Goal: Task Accomplishment & Management: Use online tool/utility

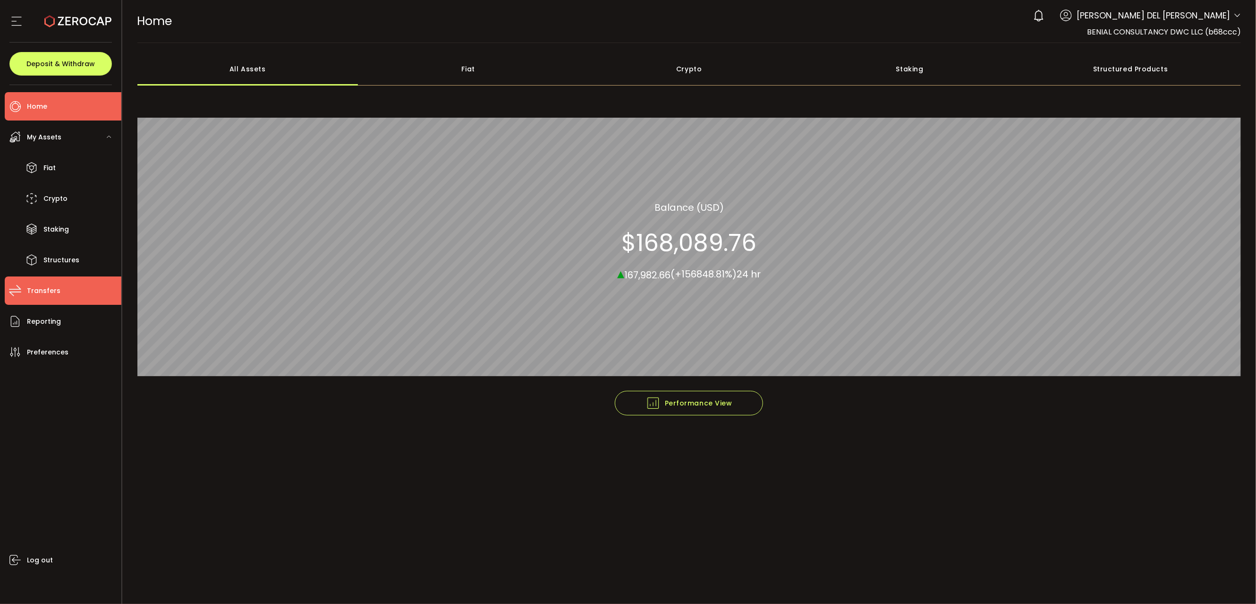
click at [52, 290] on span "Transfers" at bounding box center [44, 291] width 34 height 14
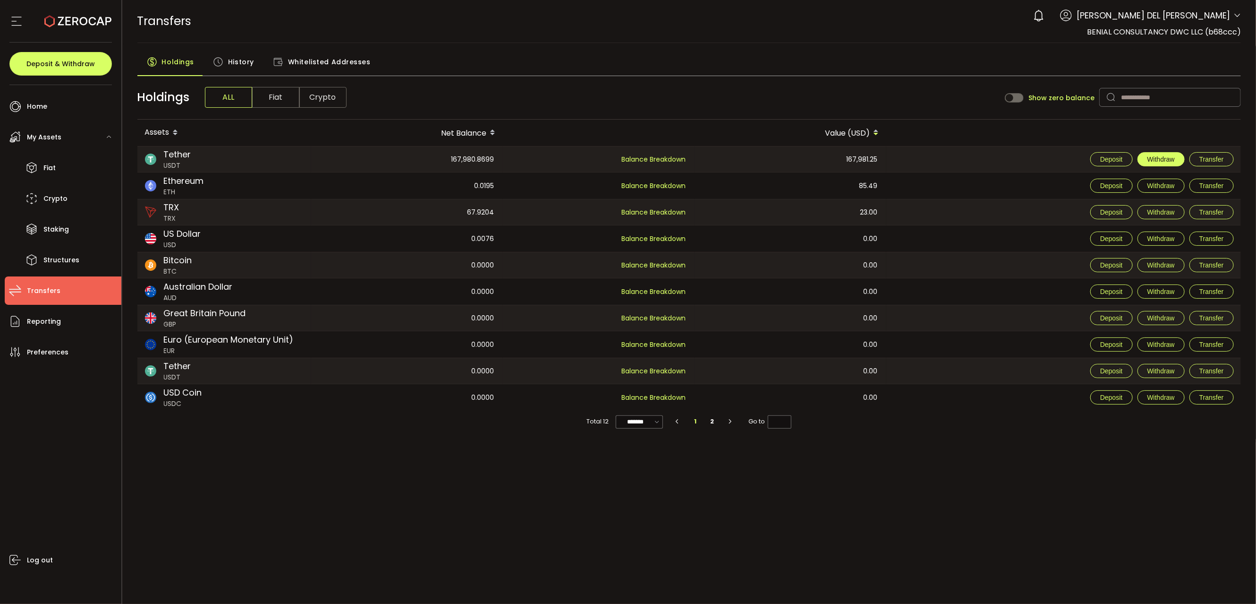
click at [1164, 158] on span "Withdraw" at bounding box center [1161, 159] width 27 height 8
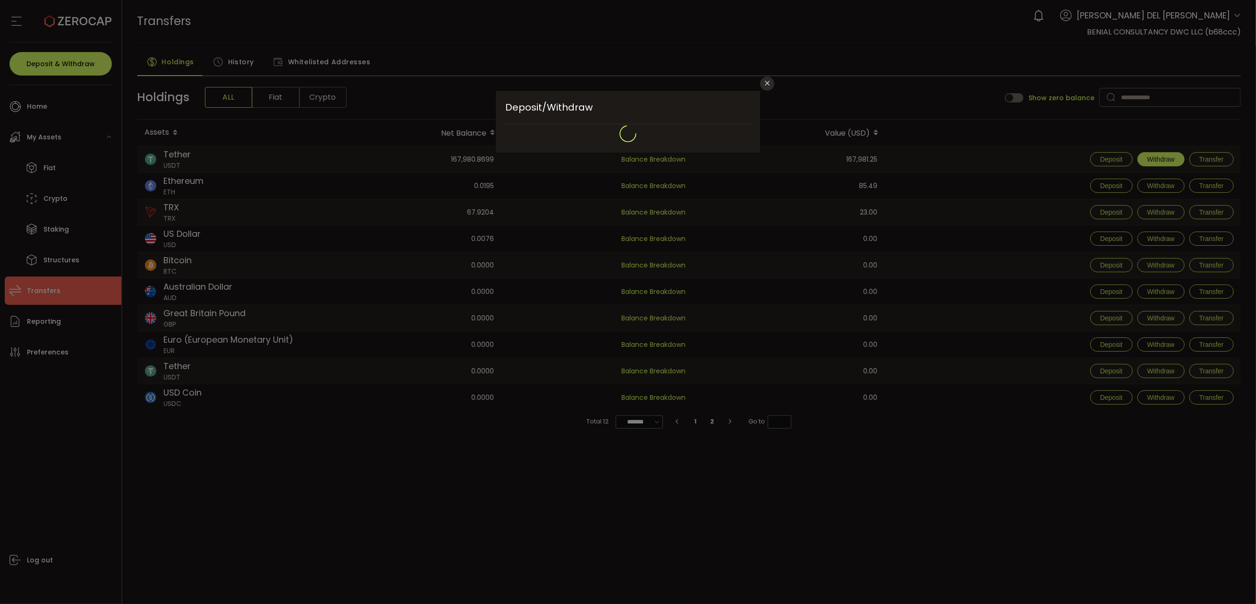
type input "**********"
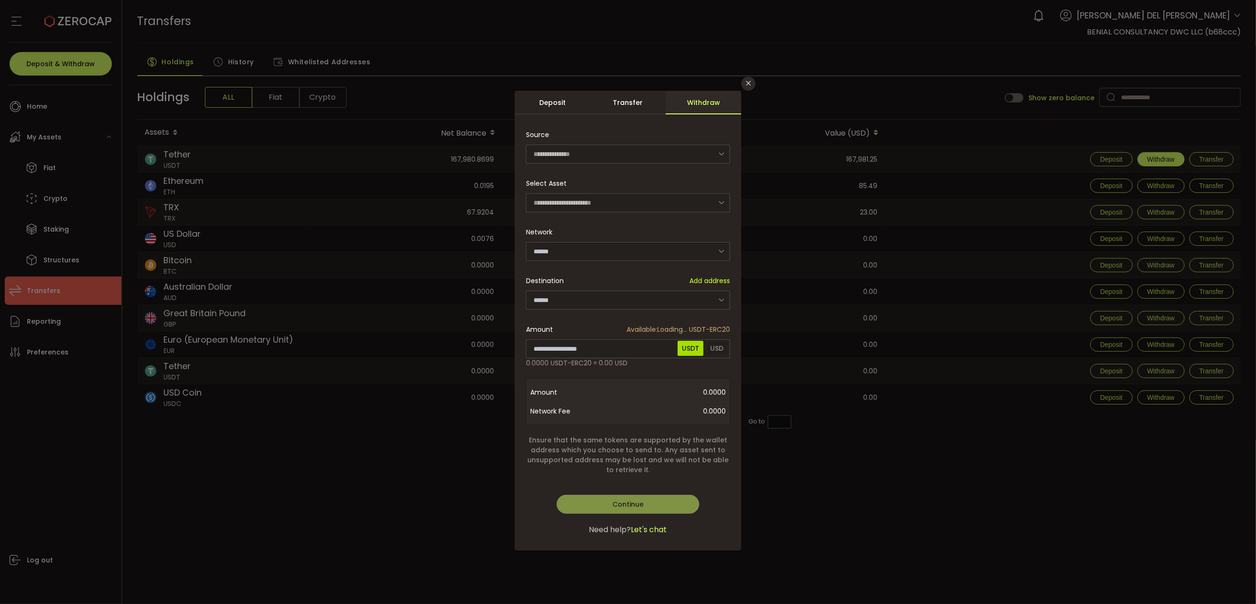
type input "********"
click at [639, 253] on input "dialog" at bounding box center [628, 251] width 204 height 19
click at [593, 292] on li "TRON" at bounding box center [629, 292] width 207 height 16
type input "**********"
type input "****"
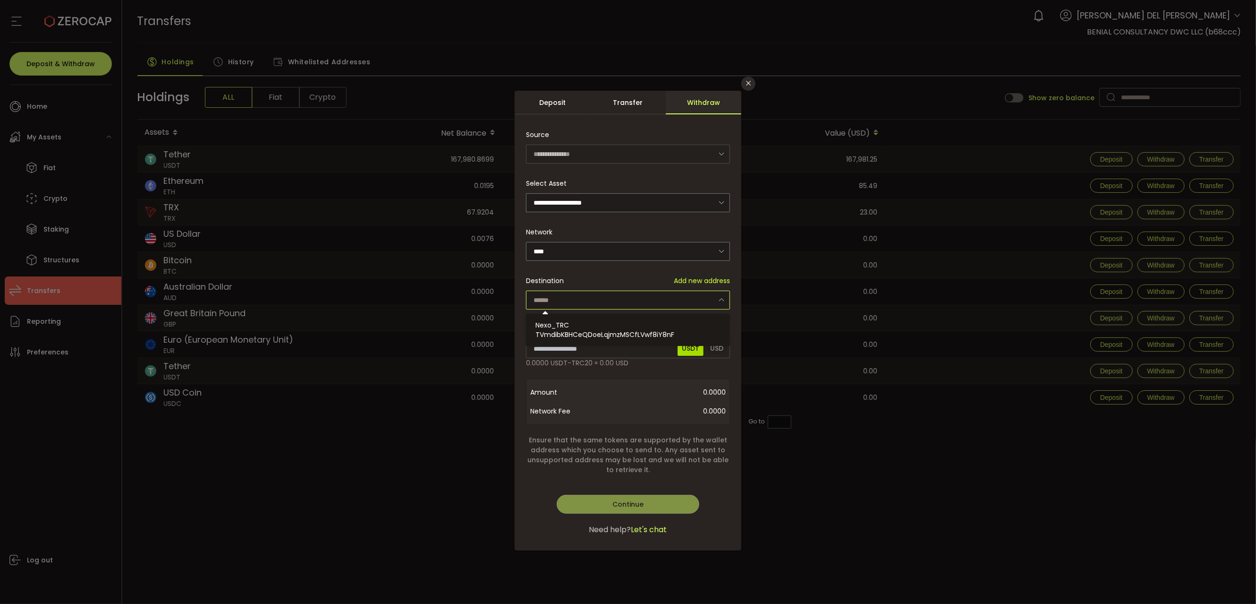
click at [586, 302] on input "dialog" at bounding box center [628, 299] width 204 height 19
click at [570, 330] on span "TVmdibKBHCeQDoeLqjmzMSCfLVwf8iY8nF" at bounding box center [605, 334] width 139 height 9
type input "**********"
click at [656, 349] on div "**********" at bounding box center [628, 321] width 227 height 460
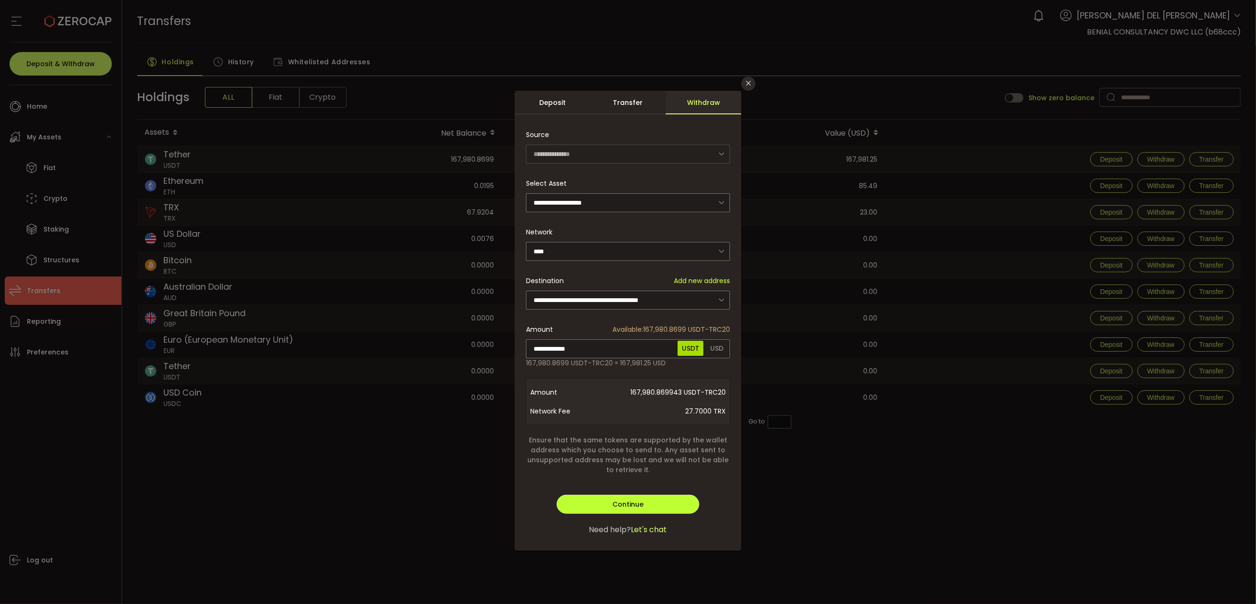
click at [618, 505] on span "Continue" at bounding box center [628, 503] width 31 height 9
click at [618, 505] on span "Verify" at bounding box center [628, 503] width 20 height 9
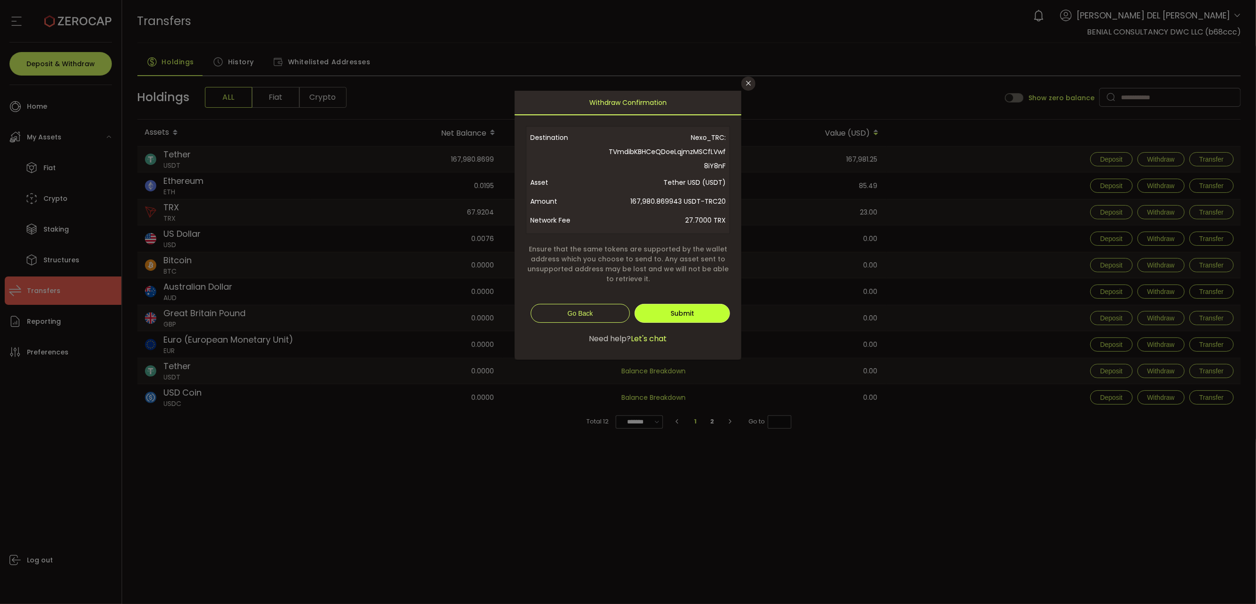
click at [703, 313] on button "Submit" at bounding box center [682, 313] width 95 height 19
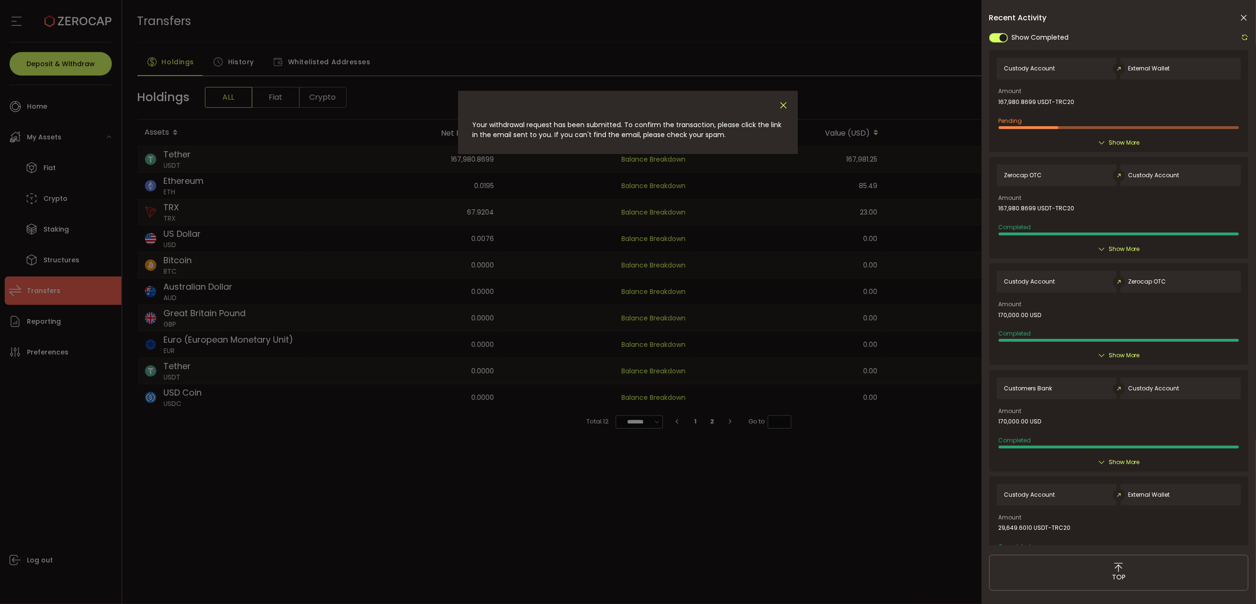
click at [782, 102] on icon "Close" at bounding box center [783, 105] width 10 height 10
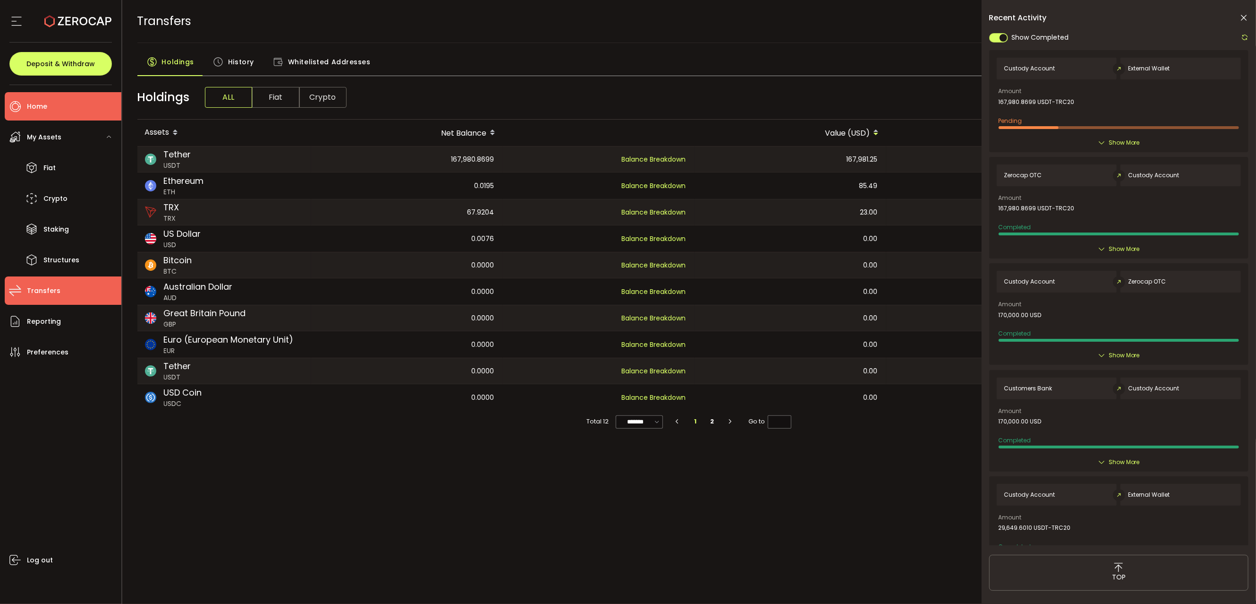
click at [43, 104] on span "Home" at bounding box center [37, 107] width 20 height 14
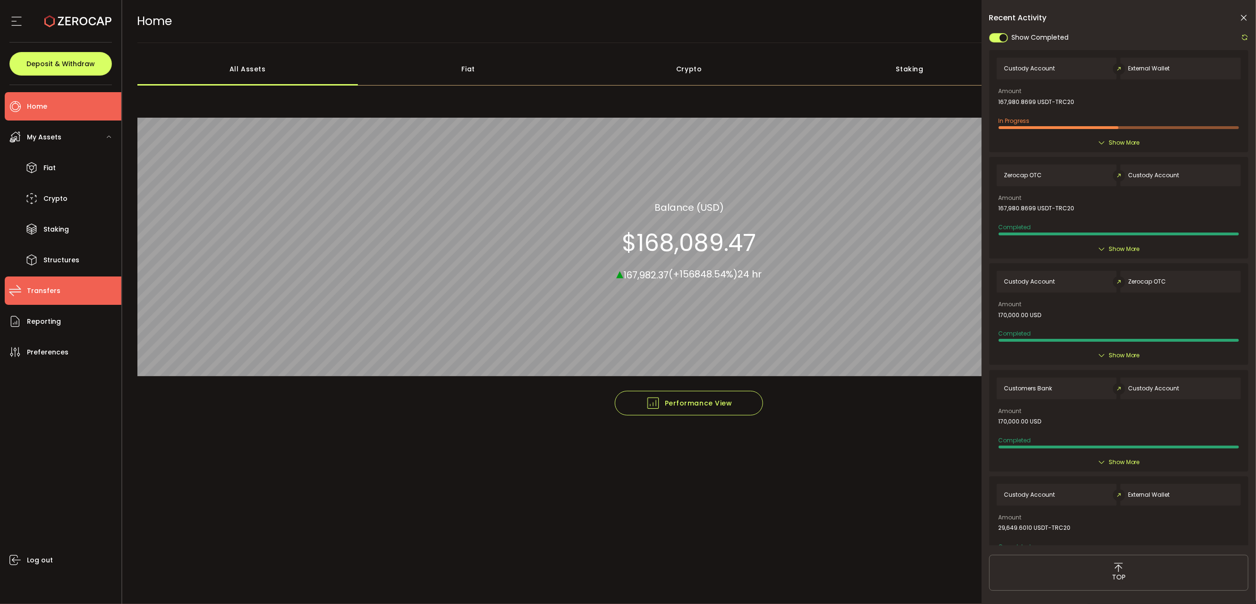
click at [45, 293] on span "Transfers" at bounding box center [44, 291] width 34 height 14
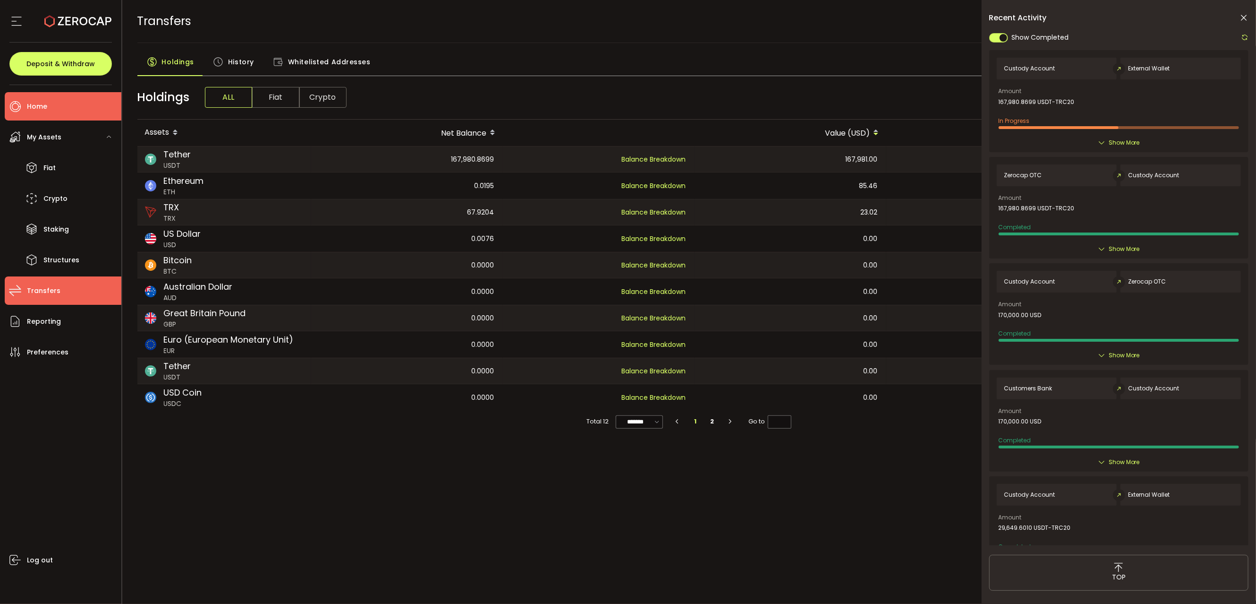
click at [50, 105] on li "Home" at bounding box center [63, 106] width 117 height 28
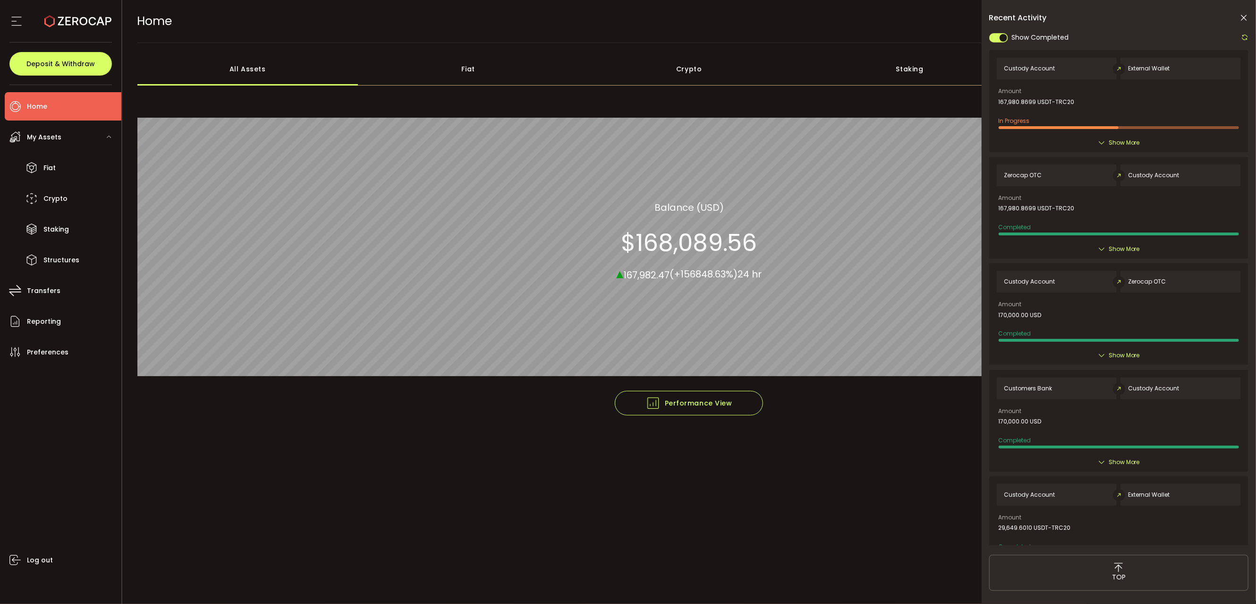
click at [75, 109] on li "Home" at bounding box center [63, 106] width 117 height 28
click at [73, 105] on li "Home" at bounding box center [63, 106] width 117 height 28
click at [54, 169] on span "Fiat" at bounding box center [49, 168] width 12 height 14
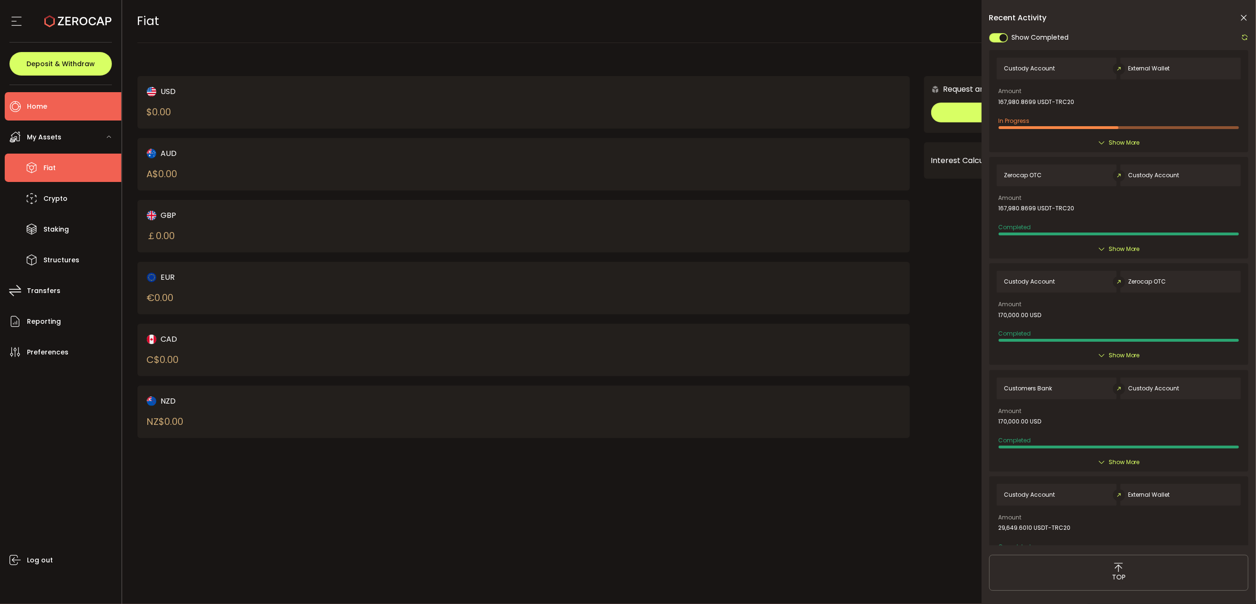
click at [60, 111] on li "Home" at bounding box center [63, 106] width 117 height 28
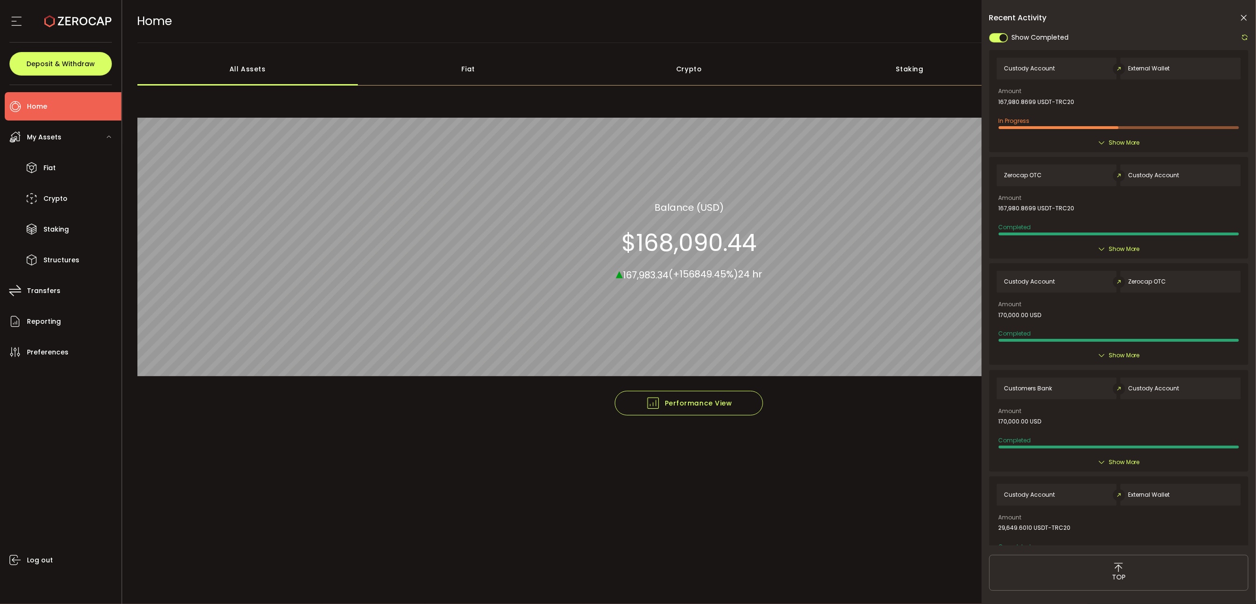
click at [284, 556] on main "**********" at bounding box center [689, 323] width 1134 height 561
click at [55, 109] on li "Home" at bounding box center [63, 106] width 117 height 28
click at [420, 552] on main "**********" at bounding box center [689, 323] width 1134 height 561
click at [48, 291] on span "Transfers" at bounding box center [44, 291] width 34 height 14
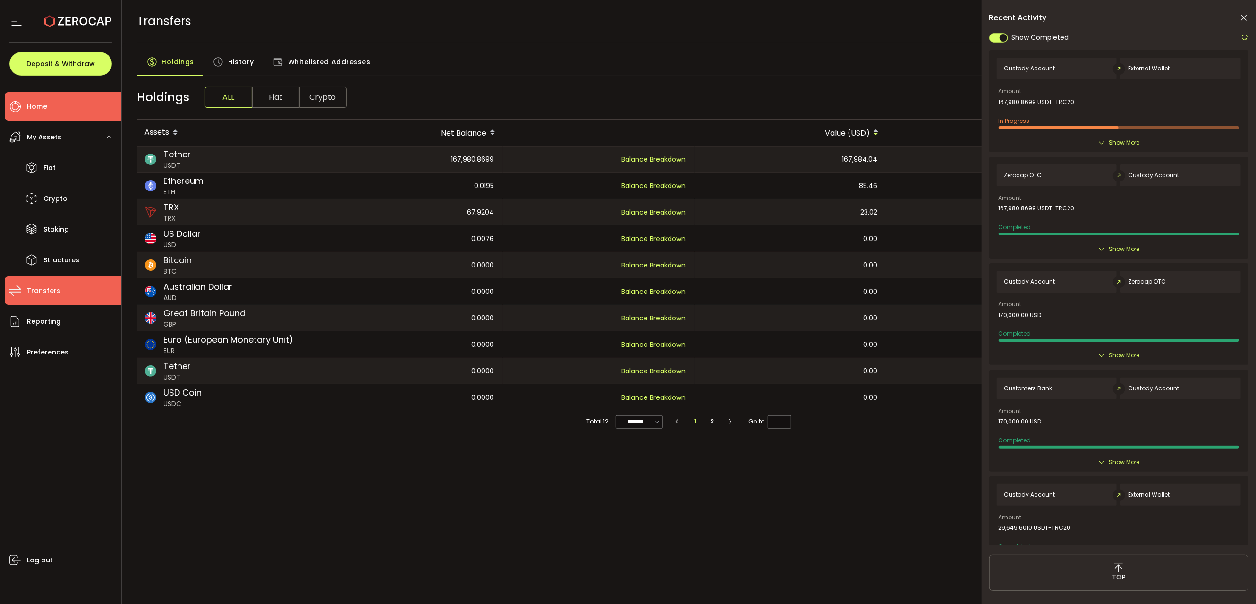
click at [71, 99] on li "Home" at bounding box center [63, 106] width 117 height 28
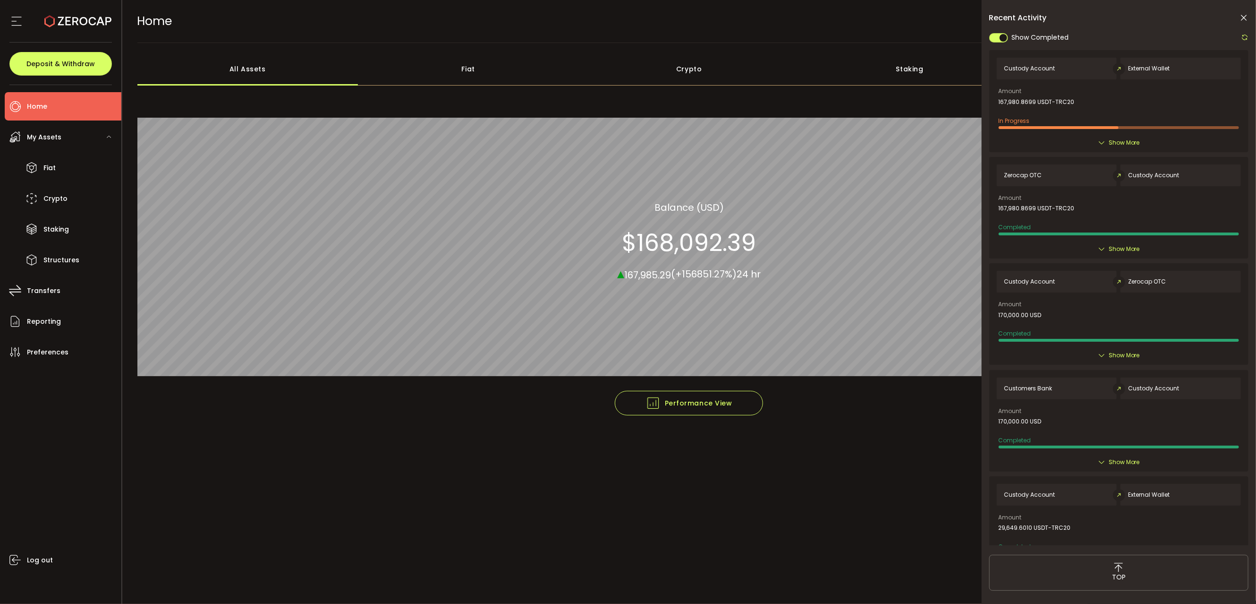
click at [43, 115] on li "Home" at bounding box center [63, 106] width 117 height 28
click at [57, 105] on li "Home" at bounding box center [63, 106] width 117 height 28
click at [52, 294] on span "Transfers" at bounding box center [44, 291] width 34 height 14
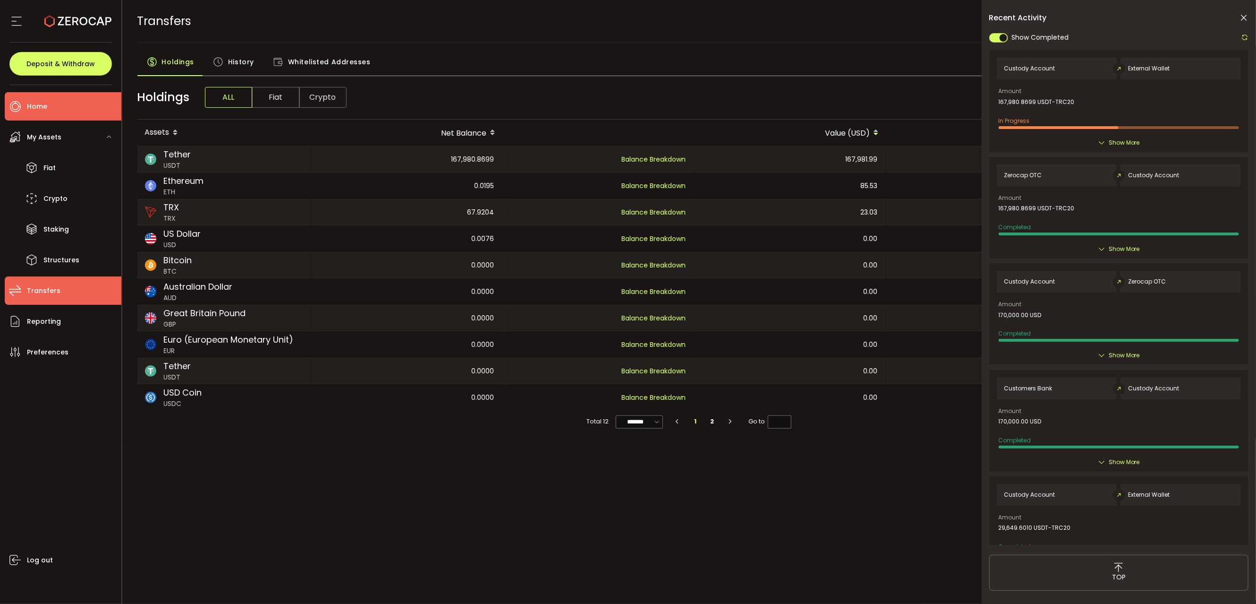
click at [42, 109] on span "Home" at bounding box center [37, 107] width 20 height 14
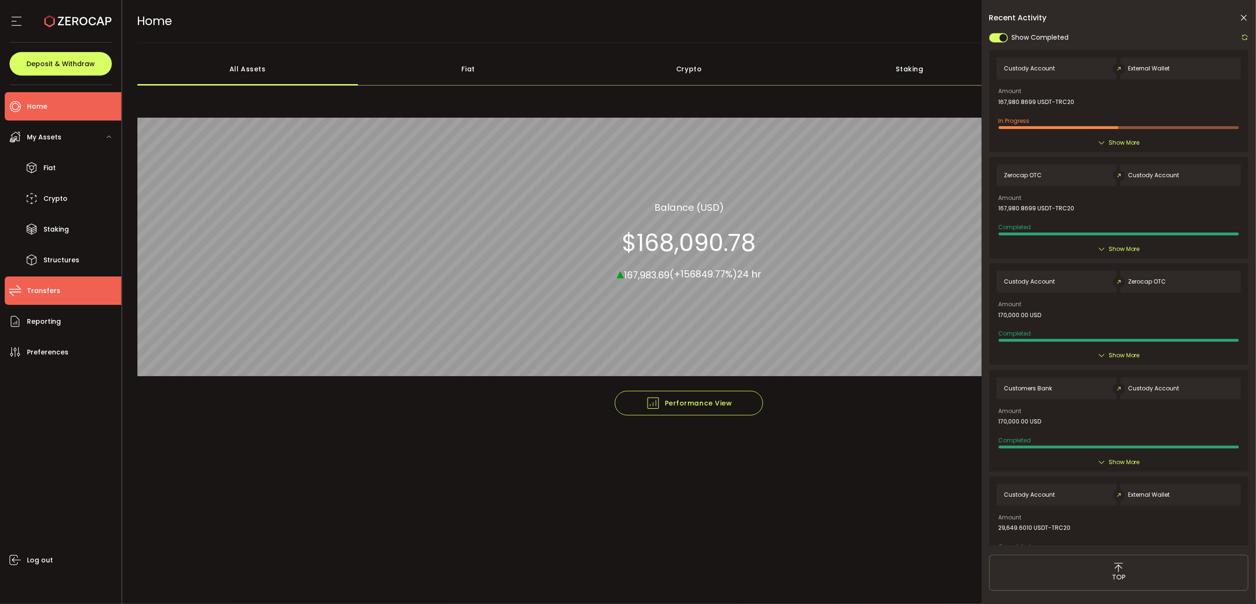
click at [40, 292] on span "Transfers" at bounding box center [44, 291] width 34 height 14
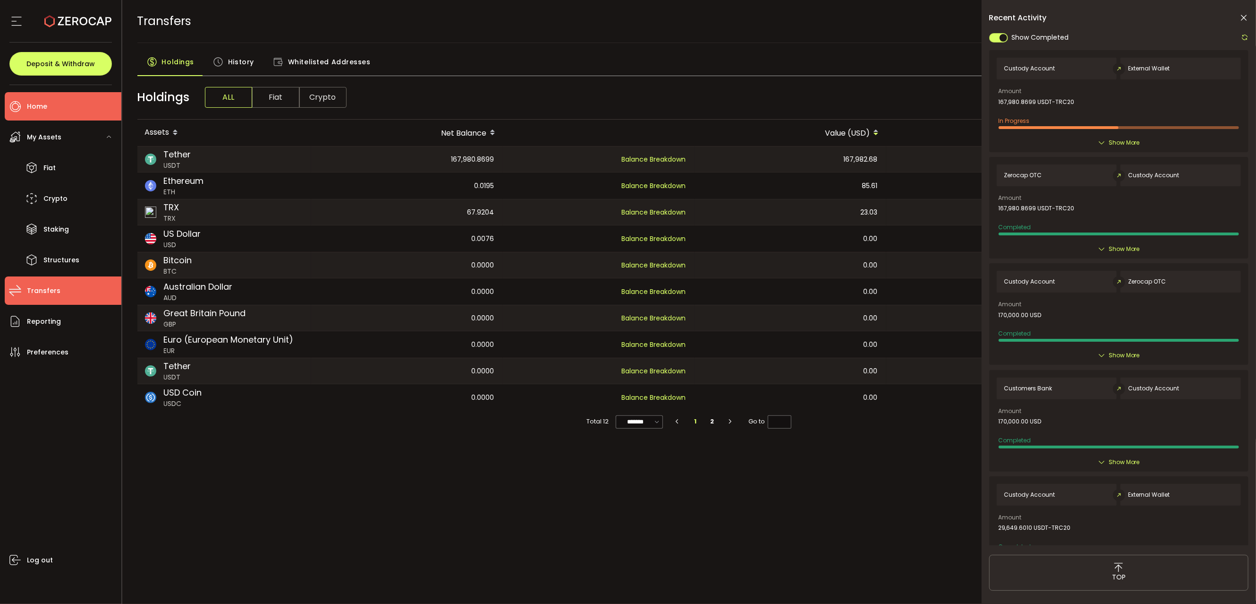
click at [36, 109] on span "Home" at bounding box center [37, 107] width 20 height 14
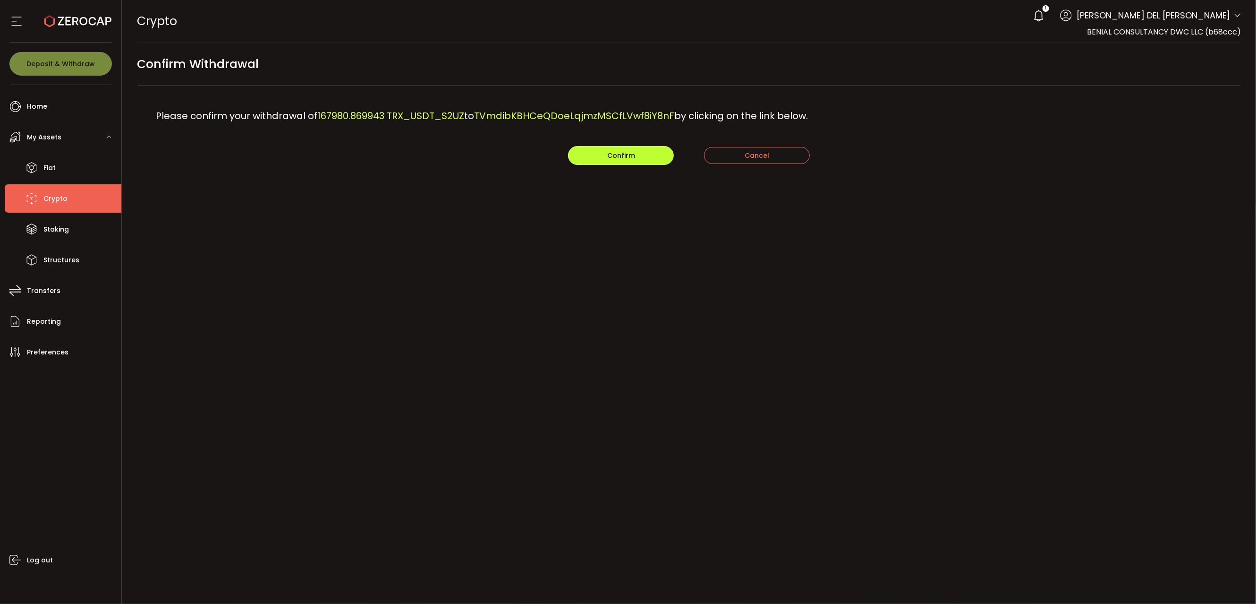
click at [638, 154] on button "Confirm" at bounding box center [621, 155] width 106 height 19
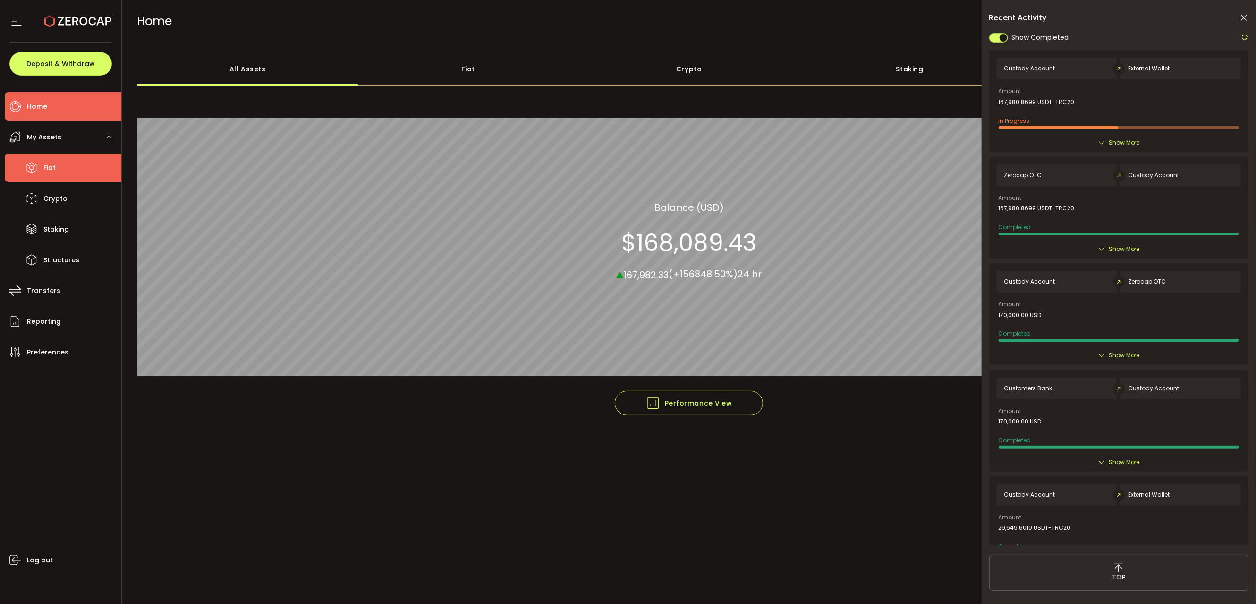
click at [41, 170] on li "Fiat" at bounding box center [63, 167] width 117 height 28
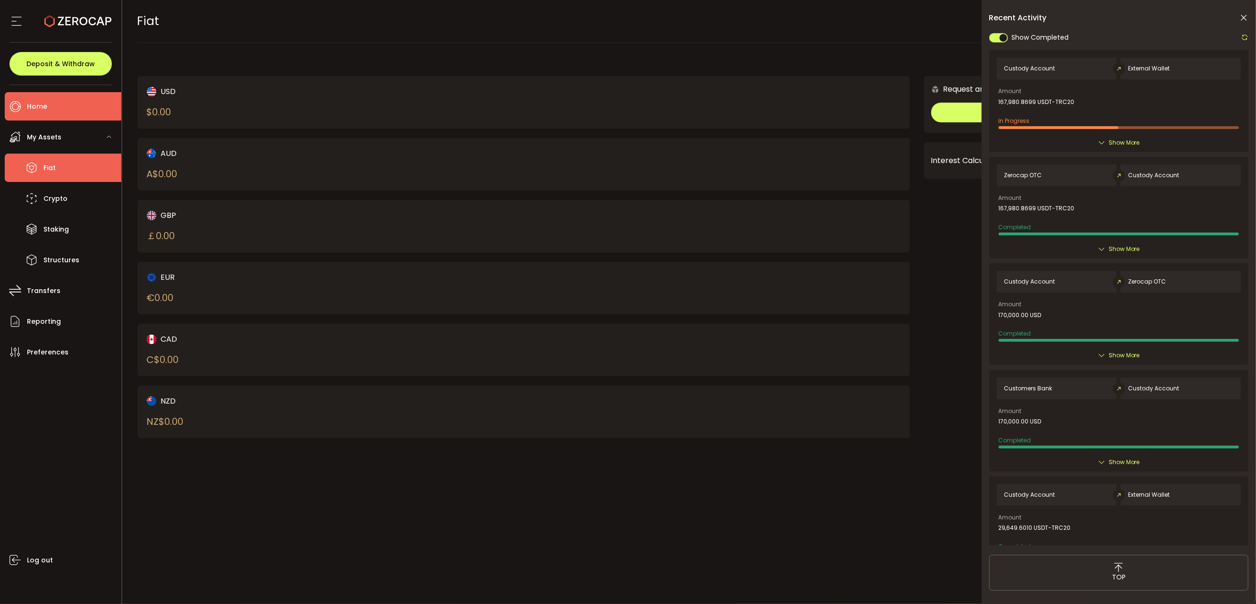
click at [50, 104] on li "Home" at bounding box center [63, 106] width 117 height 28
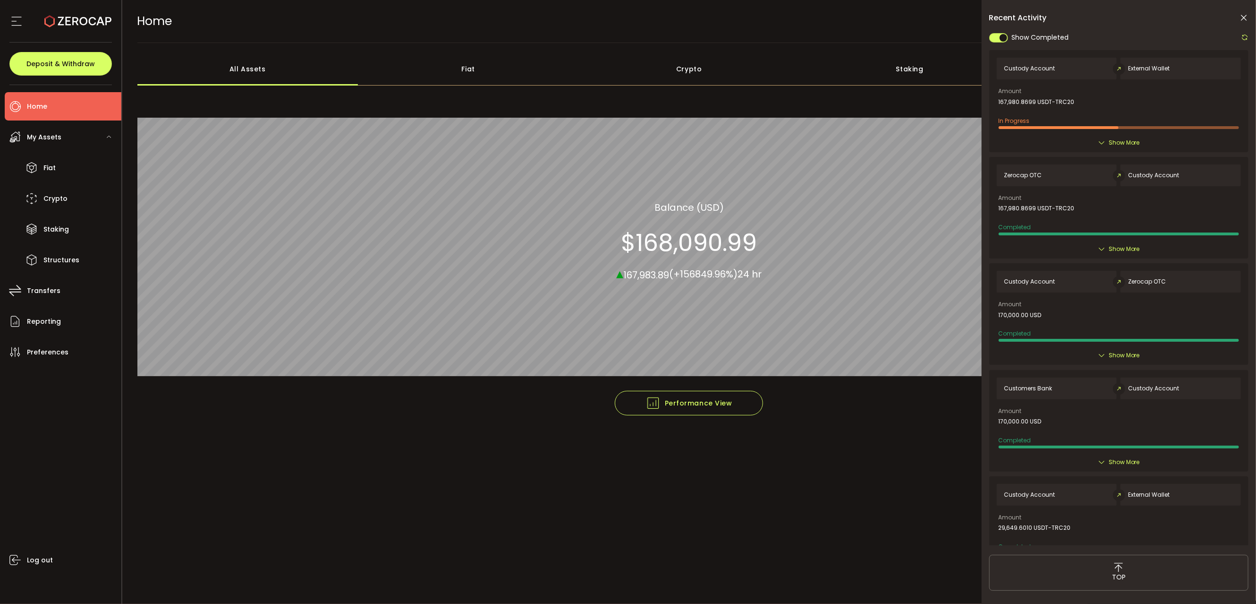
click at [55, 103] on li "Home" at bounding box center [63, 106] width 117 height 28
click at [56, 282] on li "Transfers" at bounding box center [63, 290] width 117 height 28
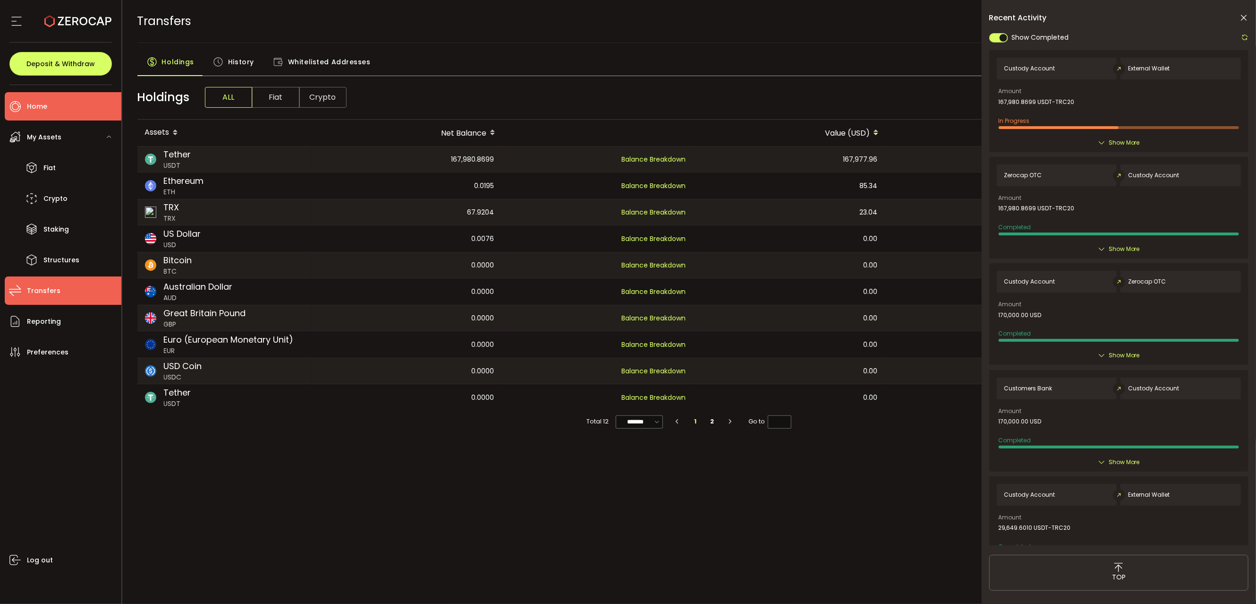
click at [54, 102] on li "Home" at bounding box center [63, 106] width 117 height 28
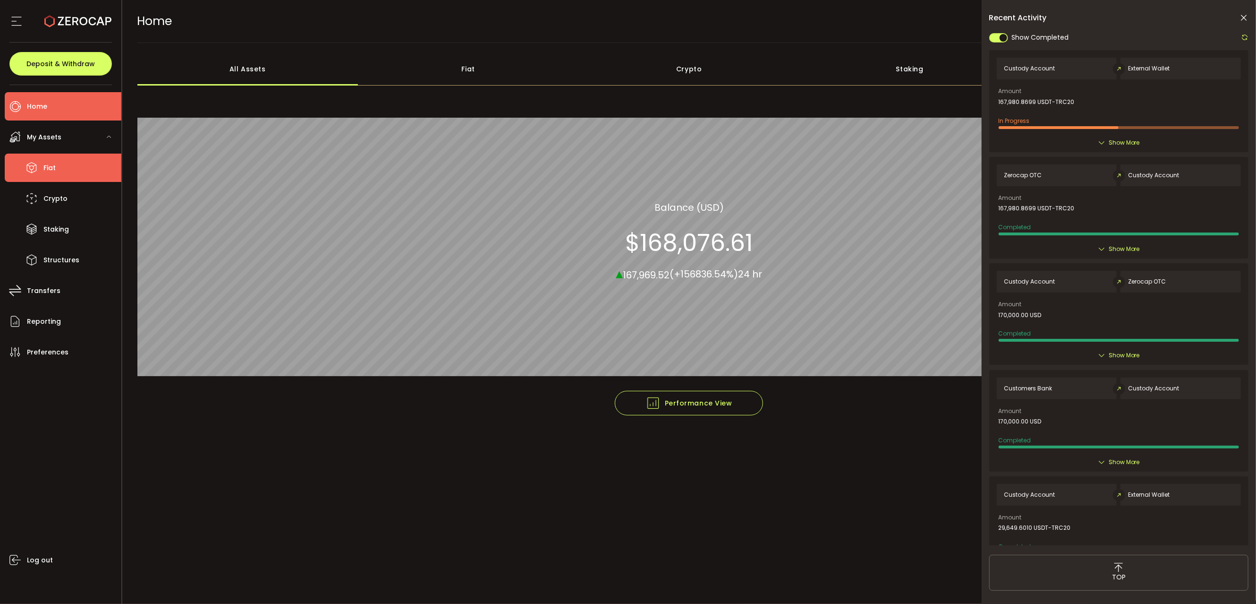
click at [40, 166] on li "Fiat" at bounding box center [63, 167] width 117 height 28
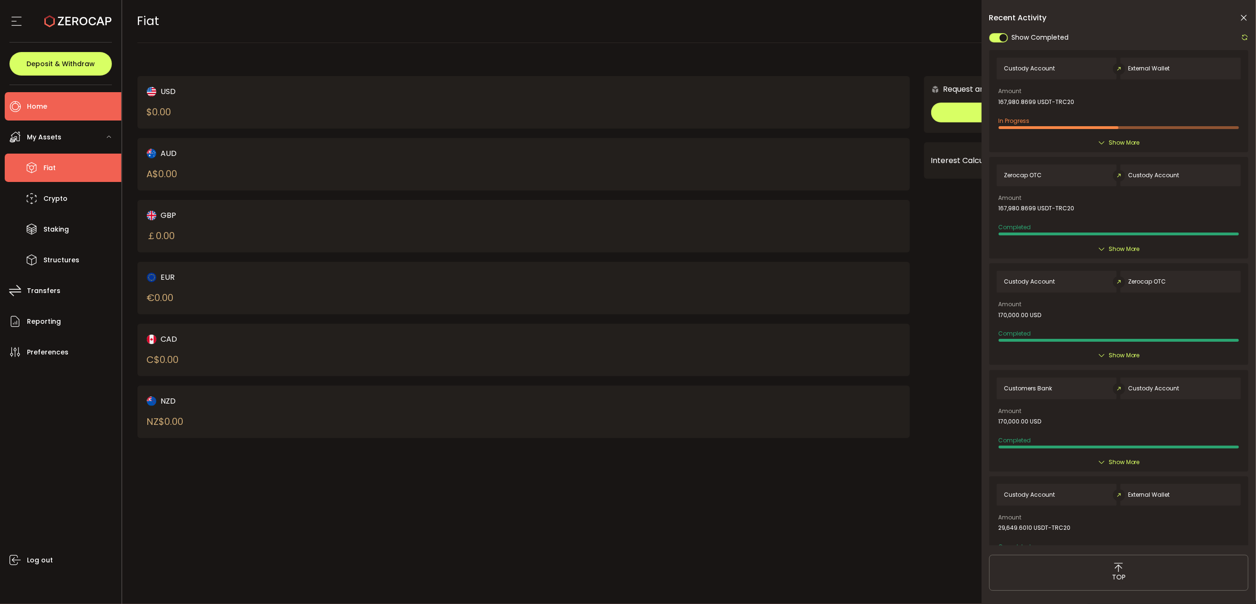
click at [60, 111] on li "Home" at bounding box center [63, 106] width 117 height 28
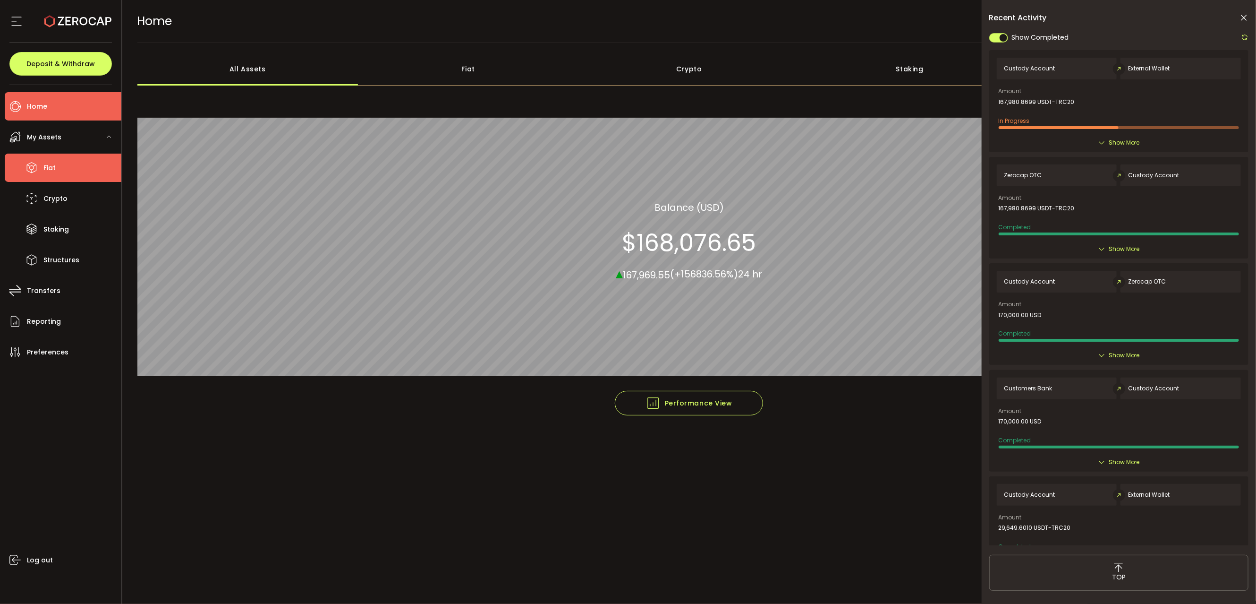
click at [55, 169] on li "Fiat" at bounding box center [63, 167] width 117 height 28
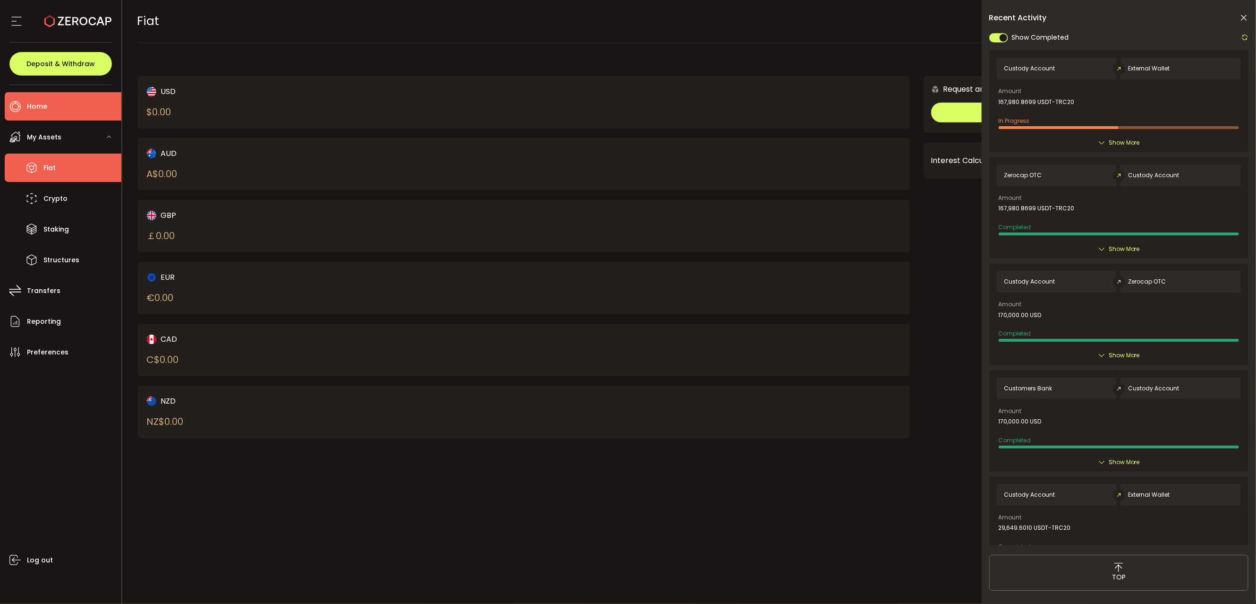
click at [59, 105] on li "Home" at bounding box center [63, 106] width 117 height 28
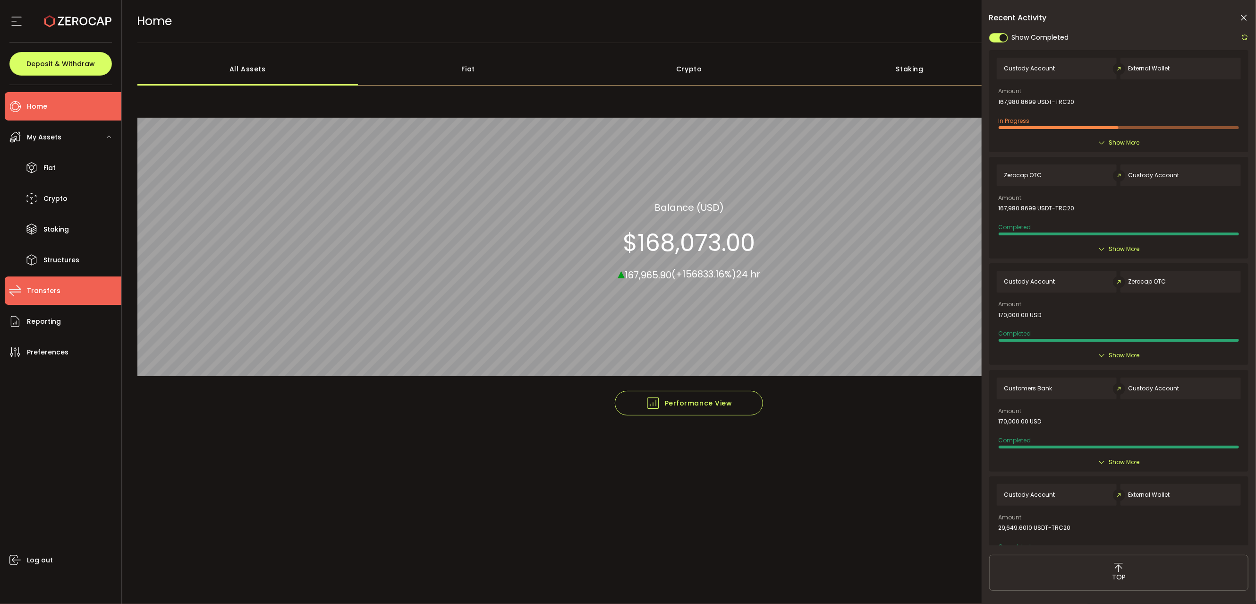
click at [46, 287] on span "Transfers" at bounding box center [44, 291] width 34 height 14
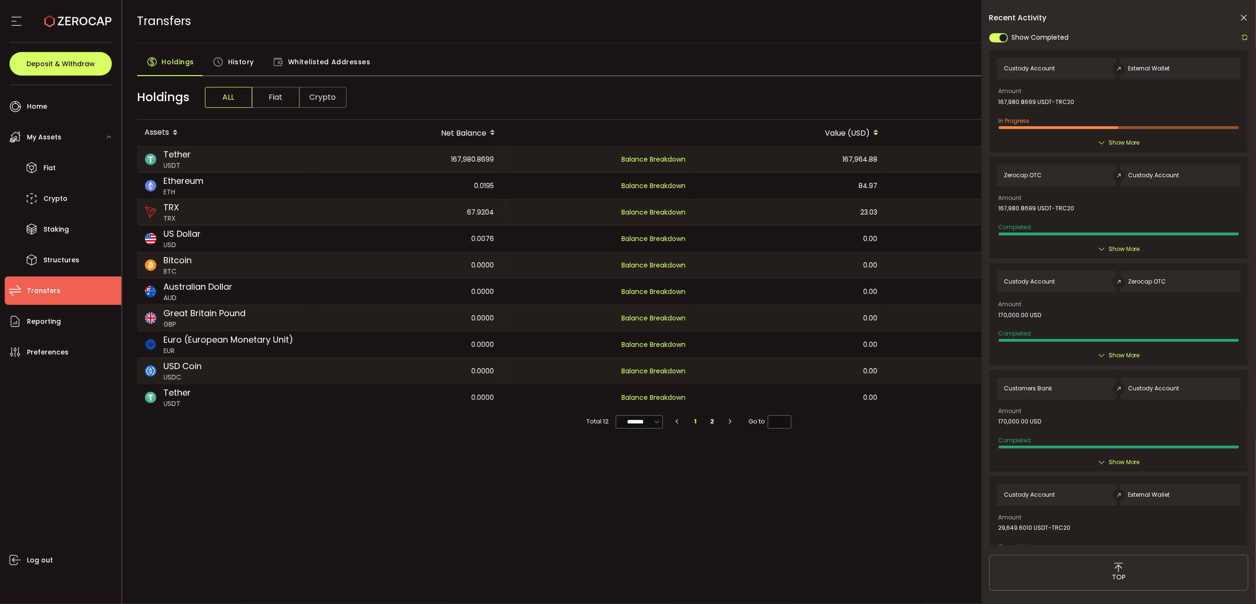
click at [307, 95] on span "Crypto" at bounding box center [322, 97] width 47 height 21
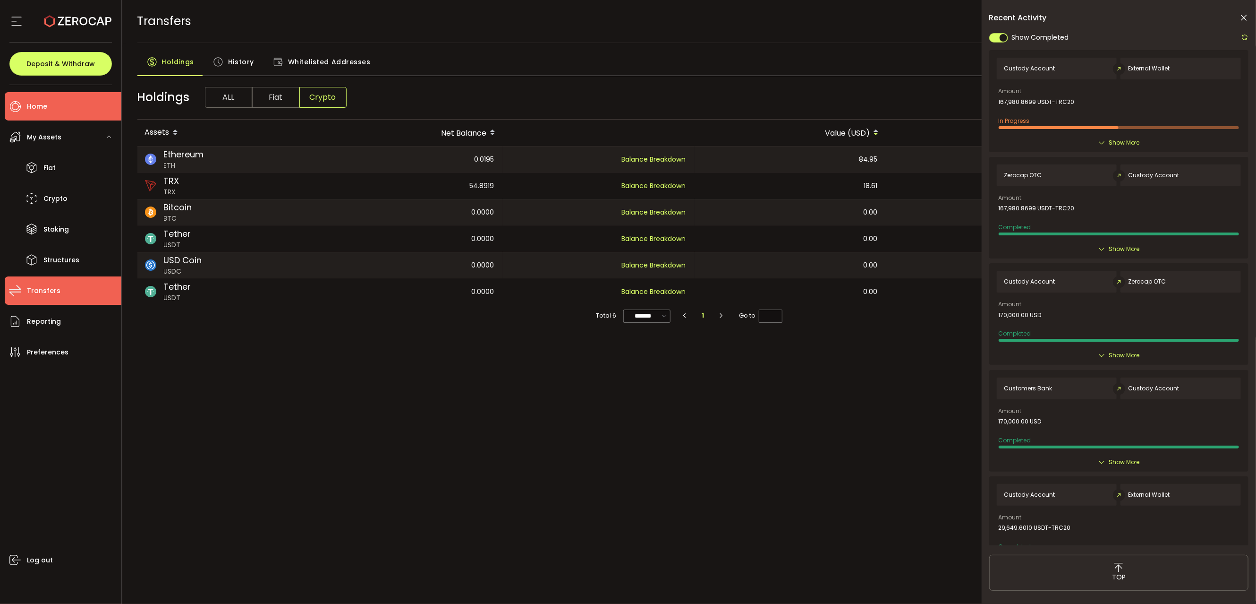
click at [60, 110] on li "Home" at bounding box center [63, 106] width 117 height 28
